Goal: Task Accomplishment & Management: Use online tool/utility

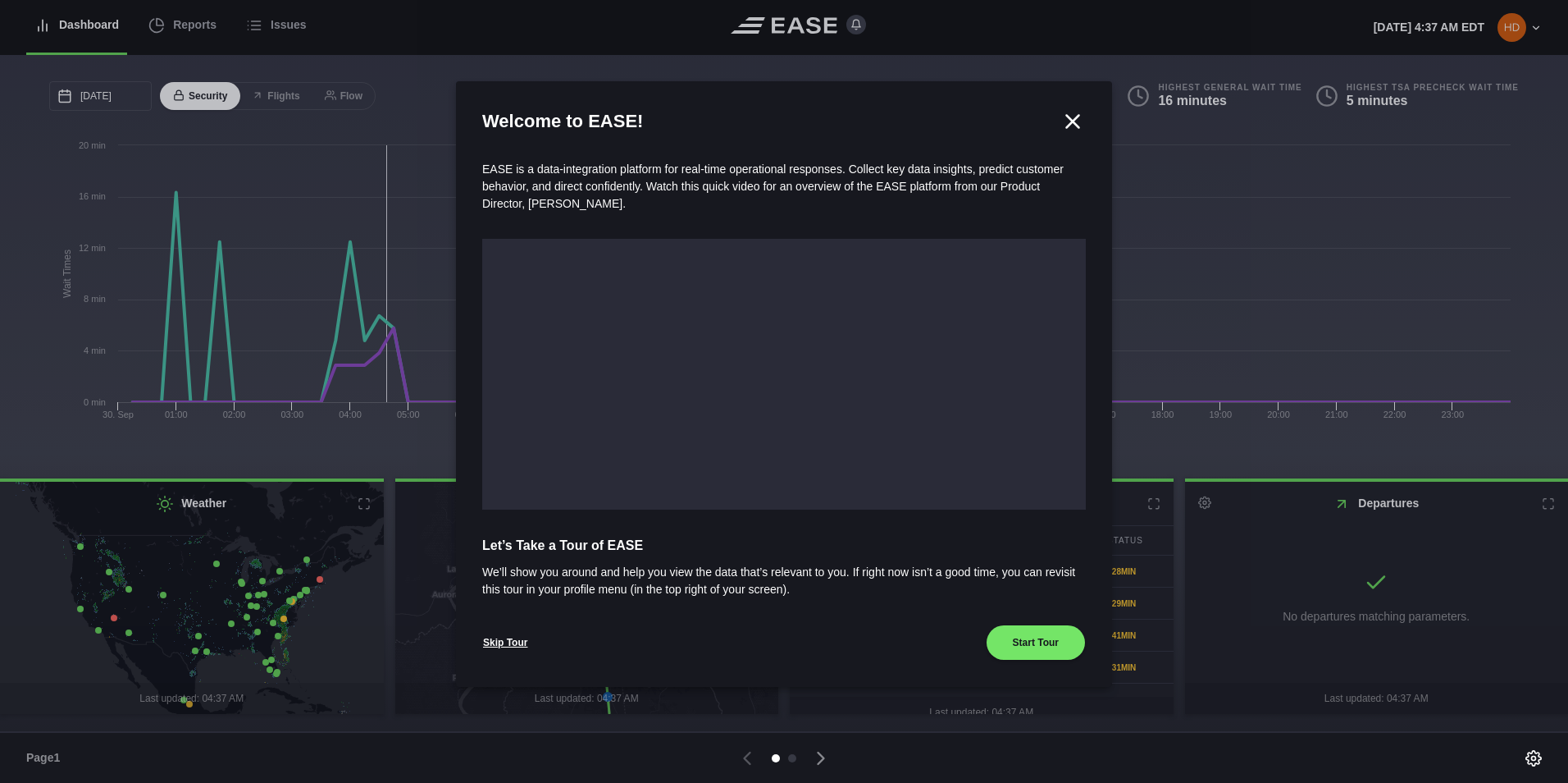
click at [1065, 119] on icon at bounding box center [1072, 121] width 25 height 25
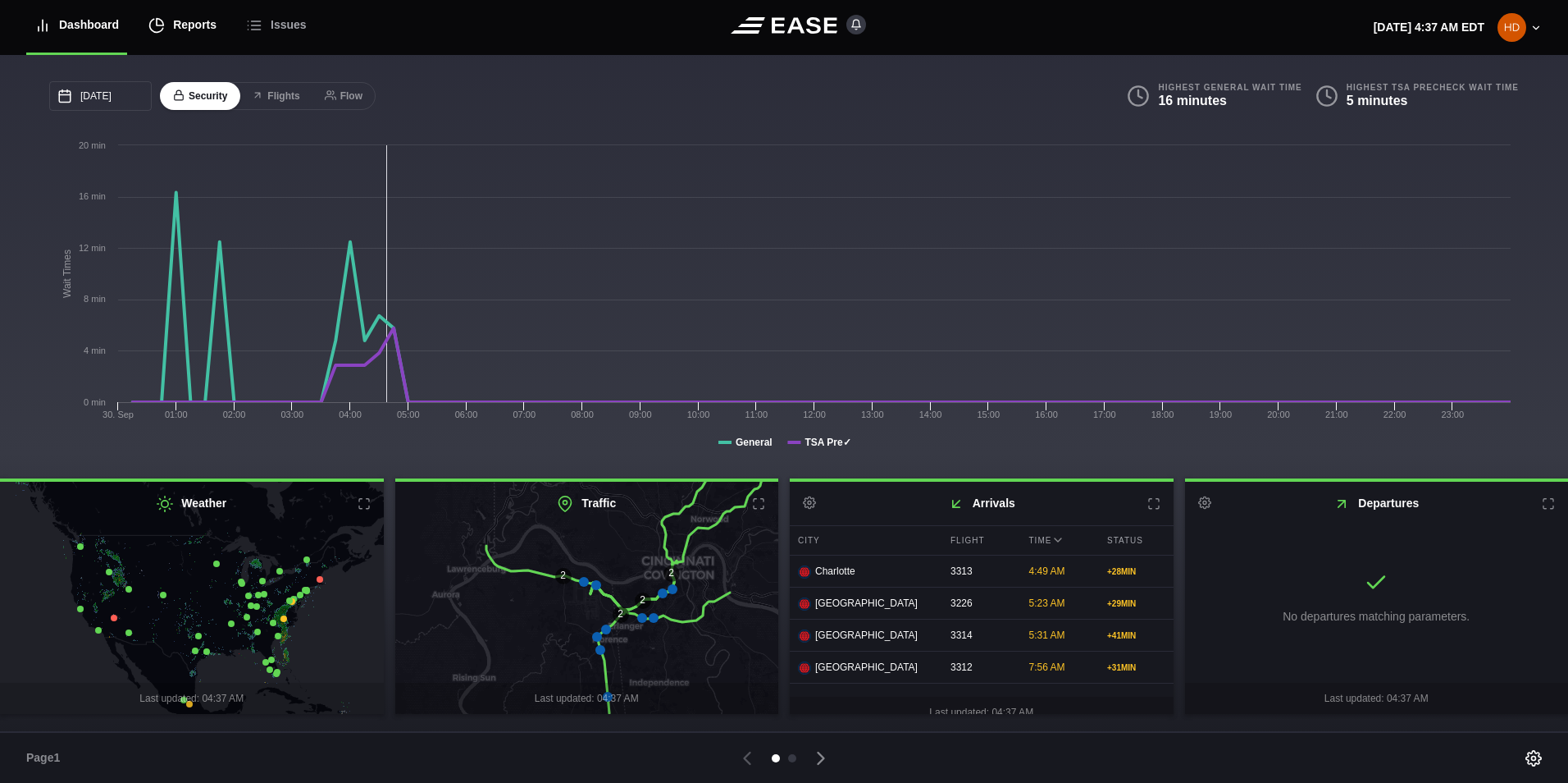
click at [173, 25] on div "Reports" at bounding box center [182, 25] width 68 height 55
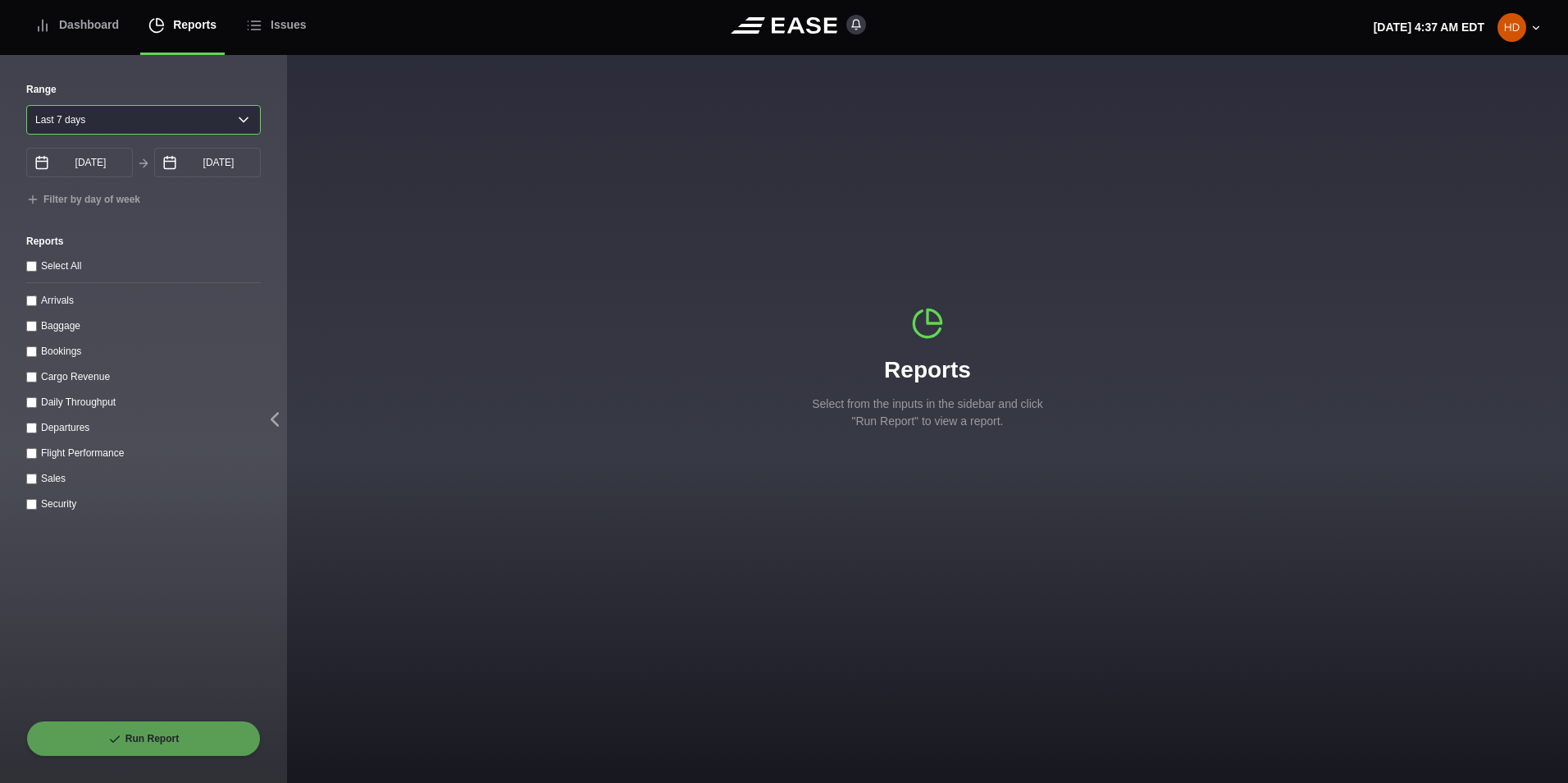
click at [237, 117] on select "[DATE] Last 7 days Last 14 days Last 30 days Last 6 weeks" at bounding box center [143, 119] width 235 height 29
select select "30"
click at [27, 105] on select "[DATE] Last 7 days Last 14 days Last 30 days Last 6 weeks" at bounding box center [143, 119] width 235 height 29
type input "[DATE]"
click at [26, 400] on div "Range [DATE] Last 7 days Last 14 days Last 30 days Last 6 weeks [DATE] Septembe…" at bounding box center [143, 419] width 287 height 727
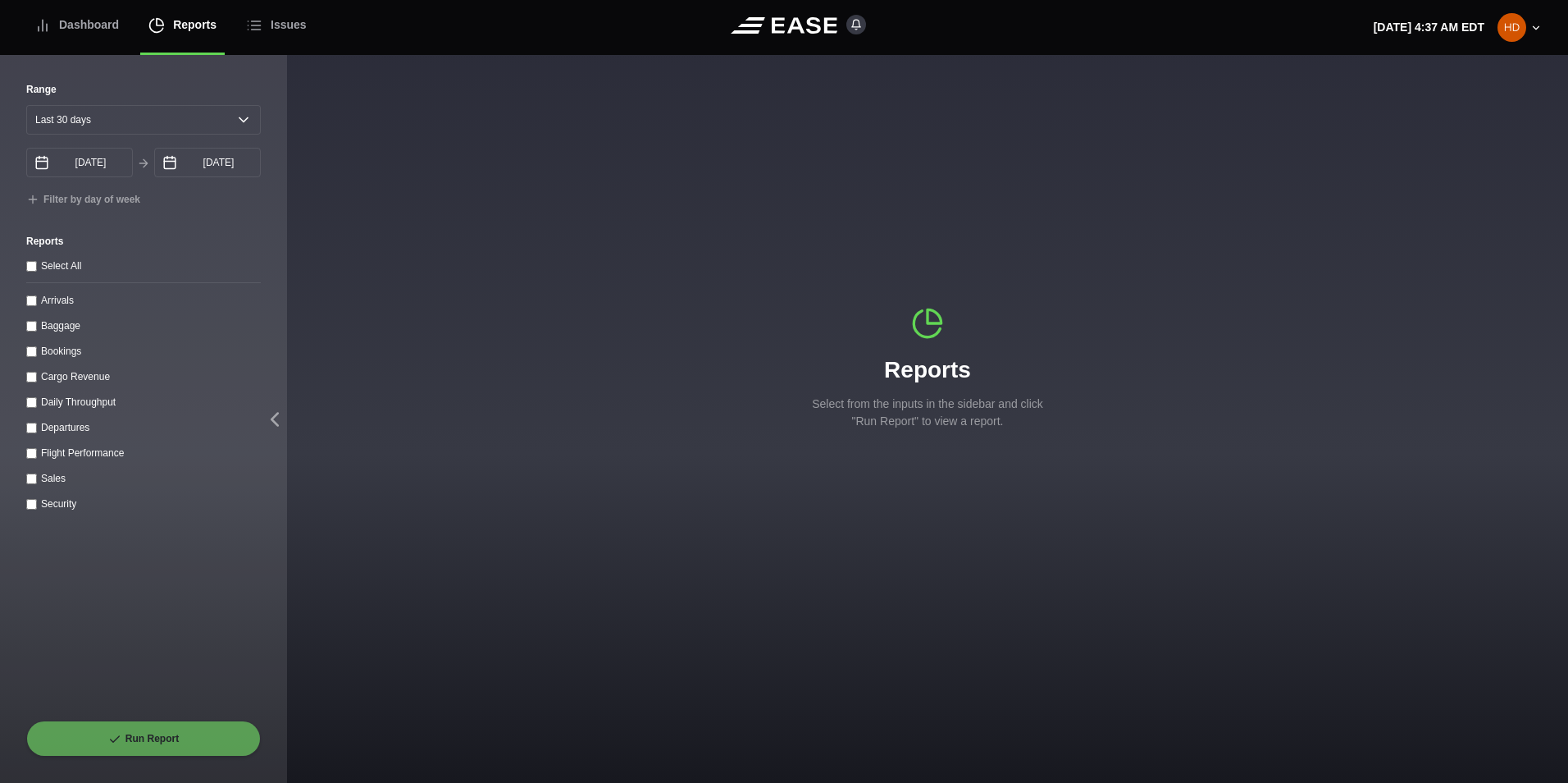
click at [27, 401] on throughput "Daily Throughput" at bounding box center [32, 402] width 10 height 10
checkbox throughput "true"
click at [157, 737] on button "Run Report" at bounding box center [143, 738] width 235 height 36
select select "30"
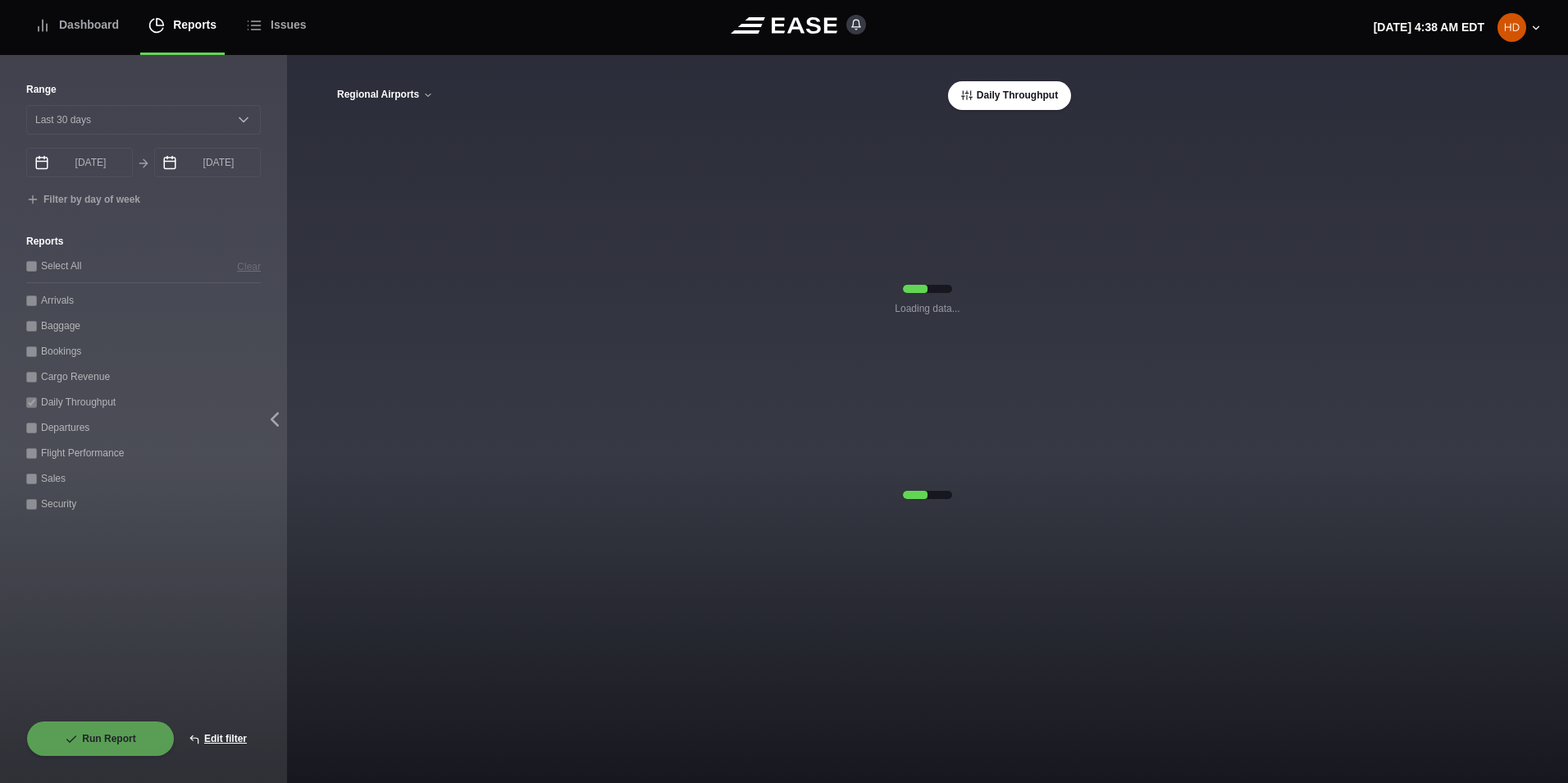
click at [403, 89] on button "Regional Airports" at bounding box center [385, 95] width 98 height 11
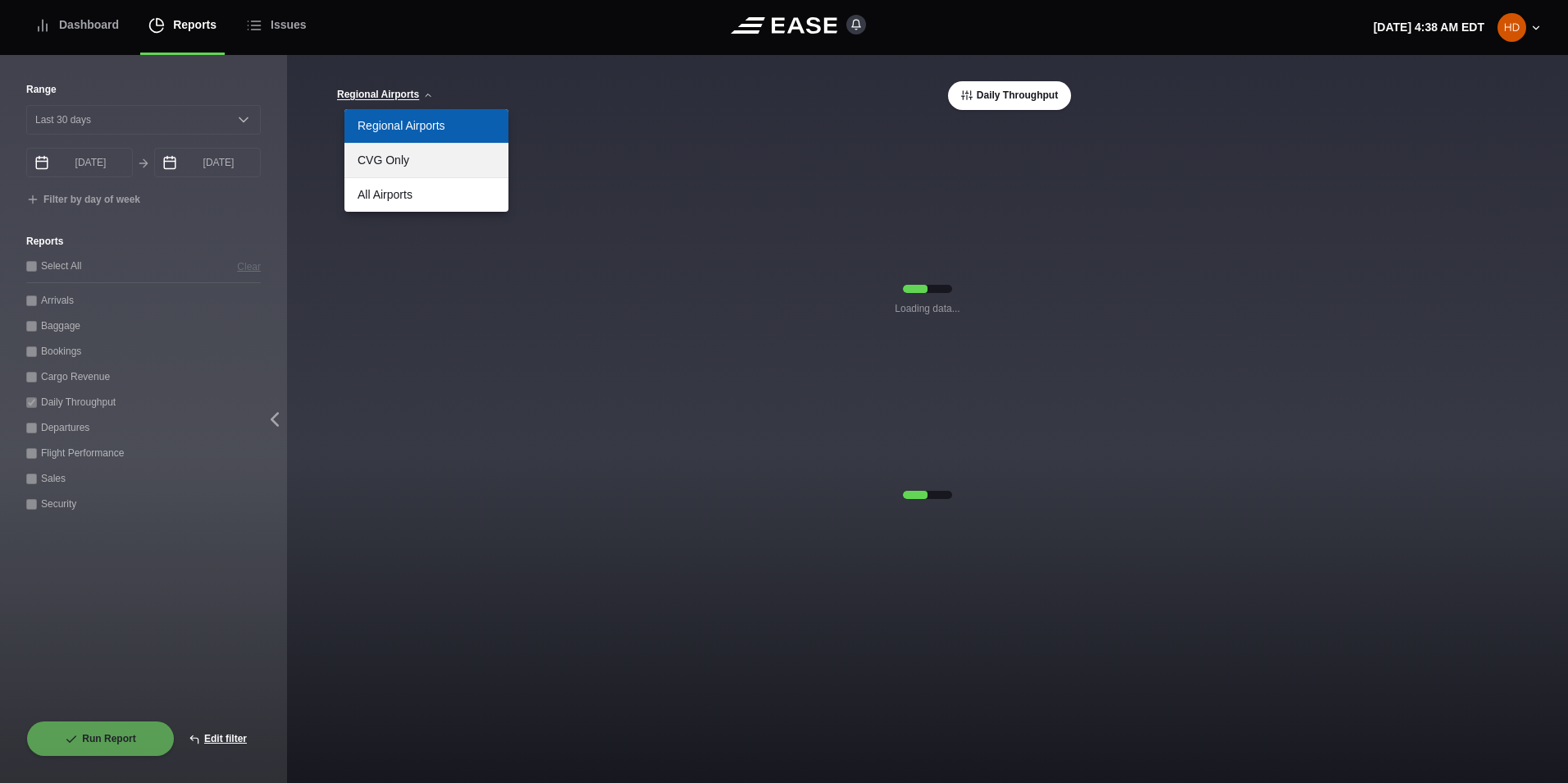
click at [391, 166] on link "CVG Only" at bounding box center [426, 160] width 164 height 34
